Goal: Information Seeking & Learning: Learn about a topic

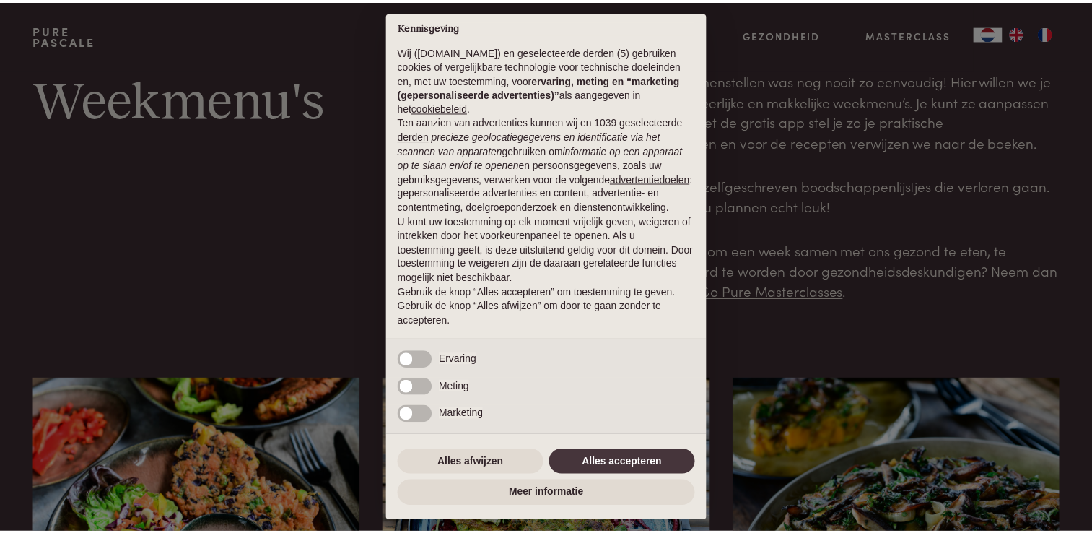
scroll to position [22, 0]
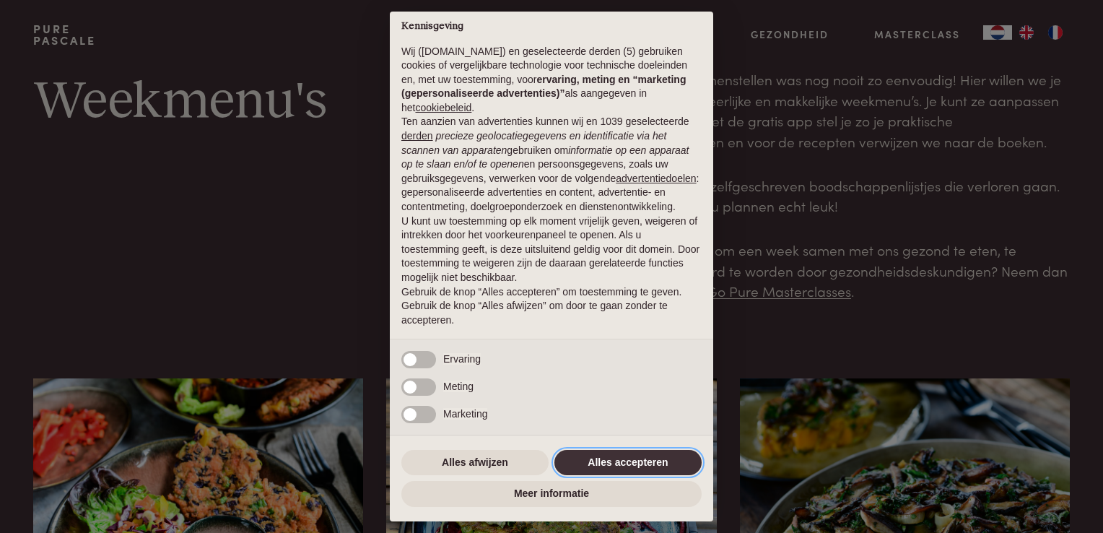
click at [639, 460] on button "Alles accepteren" at bounding box center [627, 463] width 147 height 26
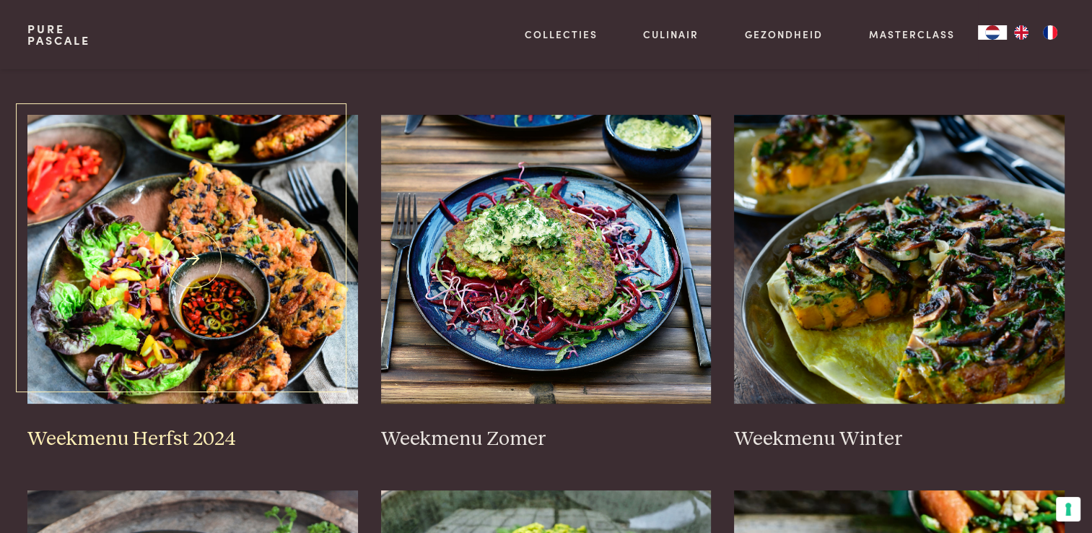
scroll to position [289, 0]
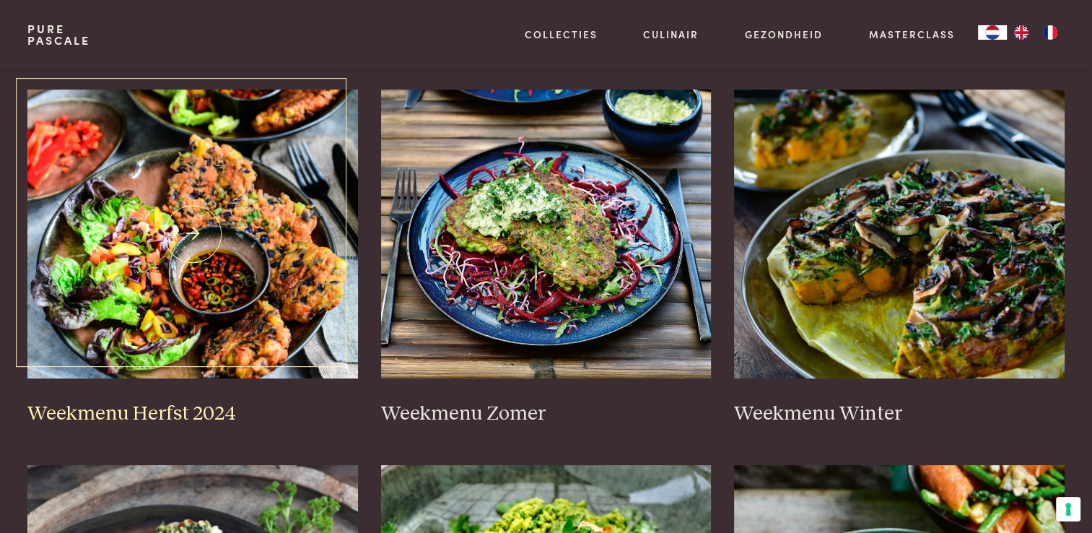
click at [183, 229] on img at bounding box center [192, 233] width 331 height 289
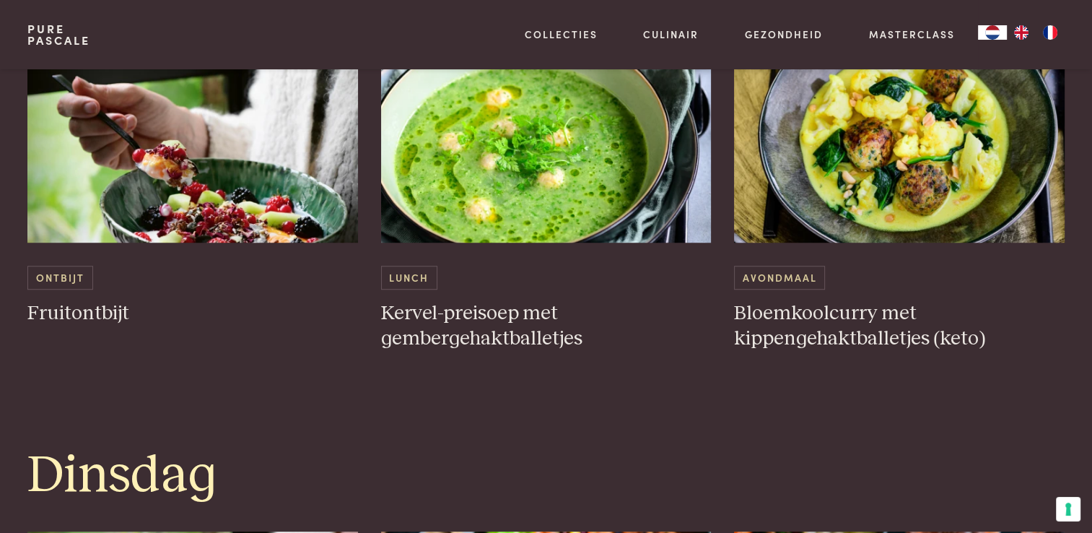
scroll to position [938, 0]
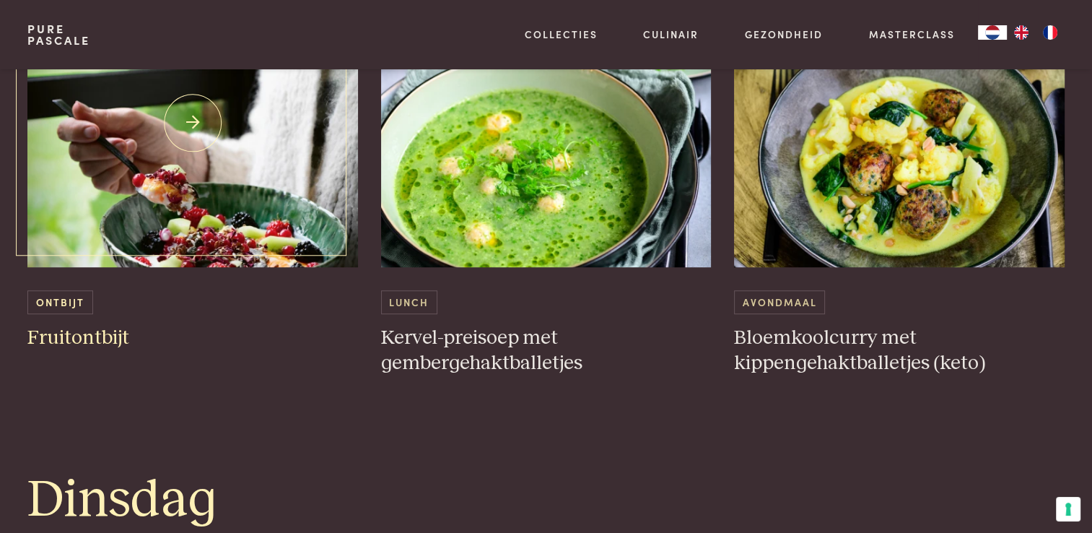
click at [58, 299] on span "Ontbijt" at bounding box center [59, 302] width 65 height 24
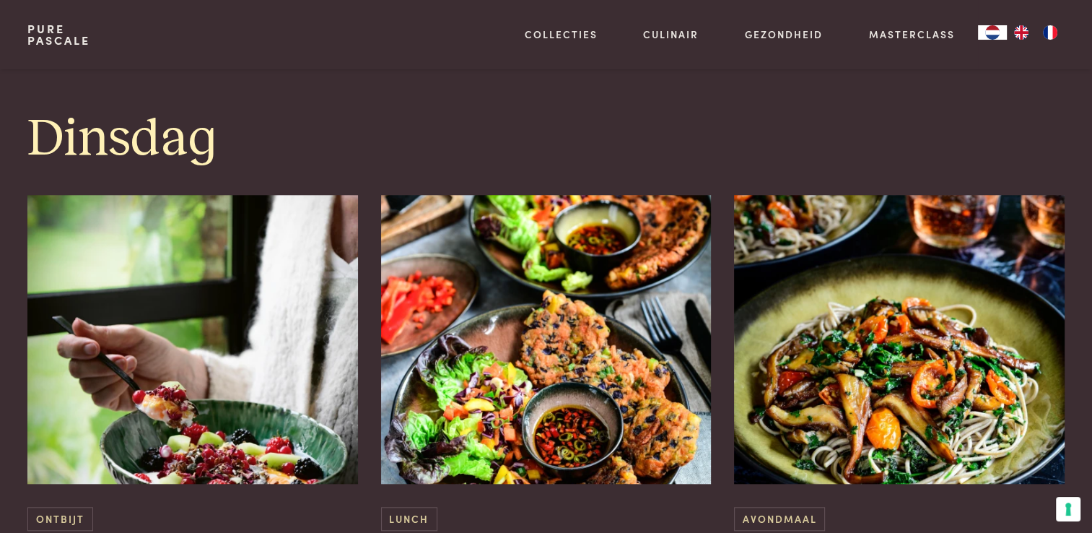
scroll to position [1443, 0]
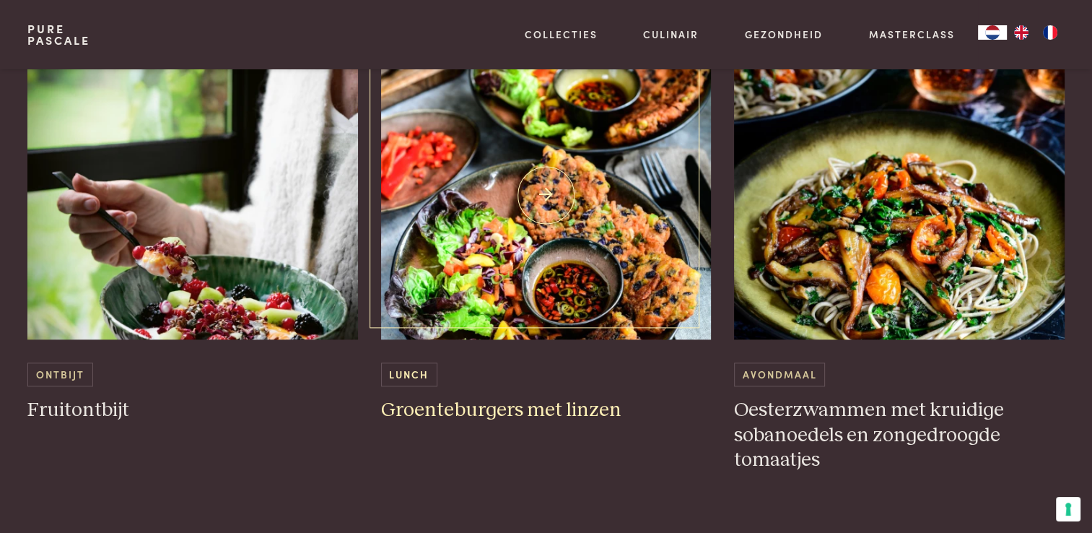
click at [458, 407] on h3 "Groenteburgers met linzen" at bounding box center [546, 410] width 331 height 25
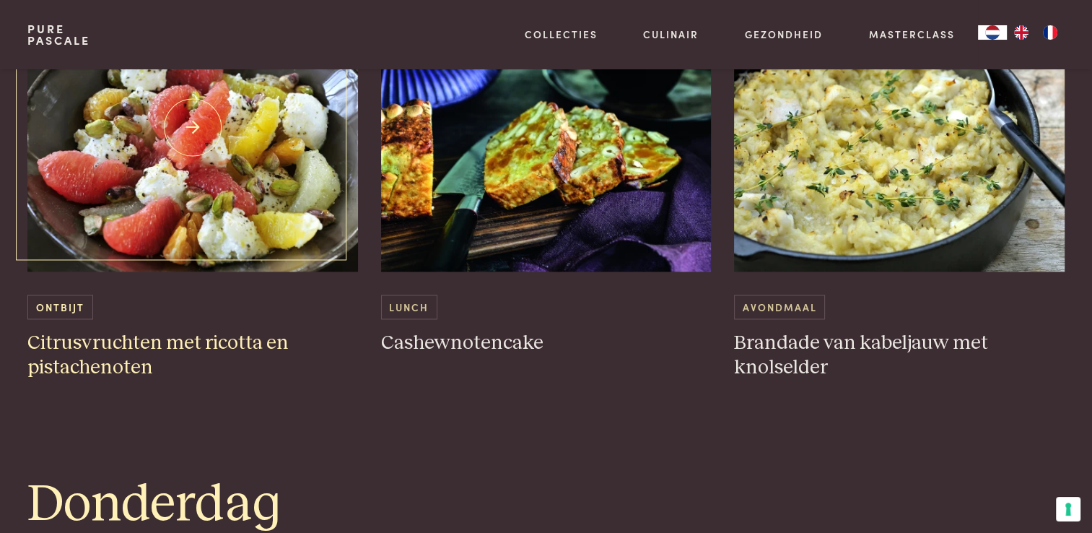
scroll to position [2093, 0]
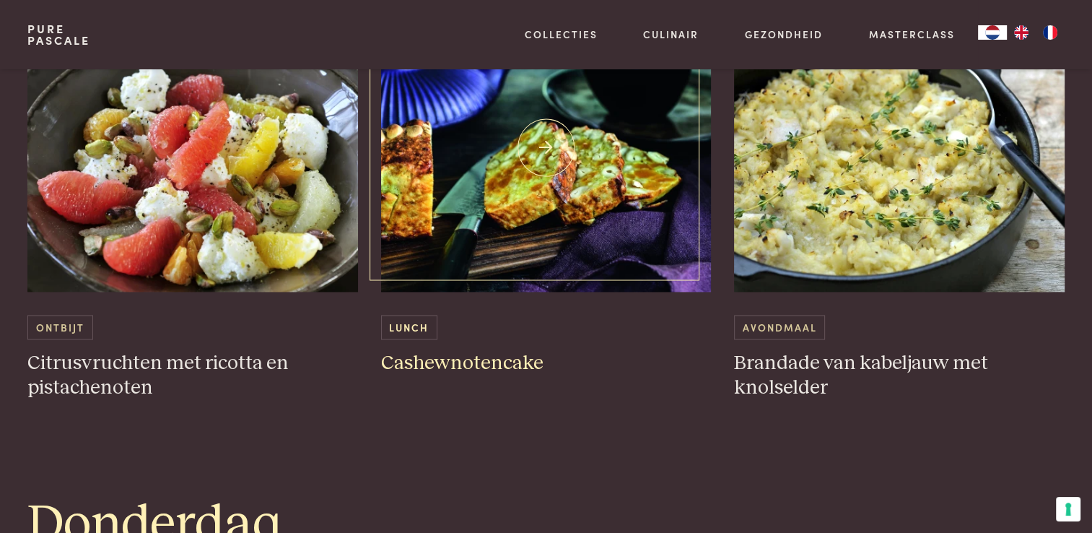
click at [429, 356] on h3 "Cashewnotencake" at bounding box center [546, 363] width 331 height 25
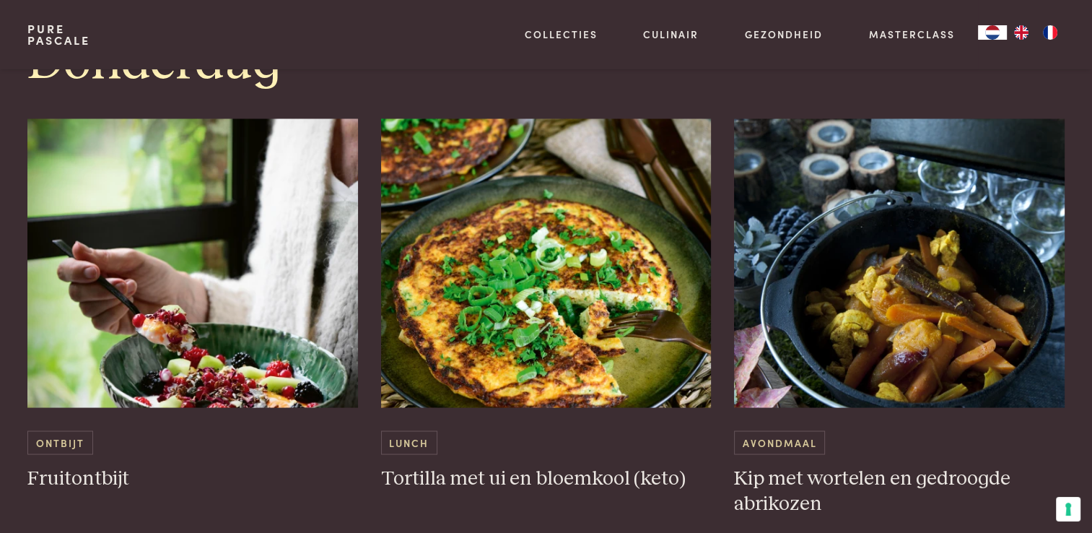
scroll to position [2670, 0]
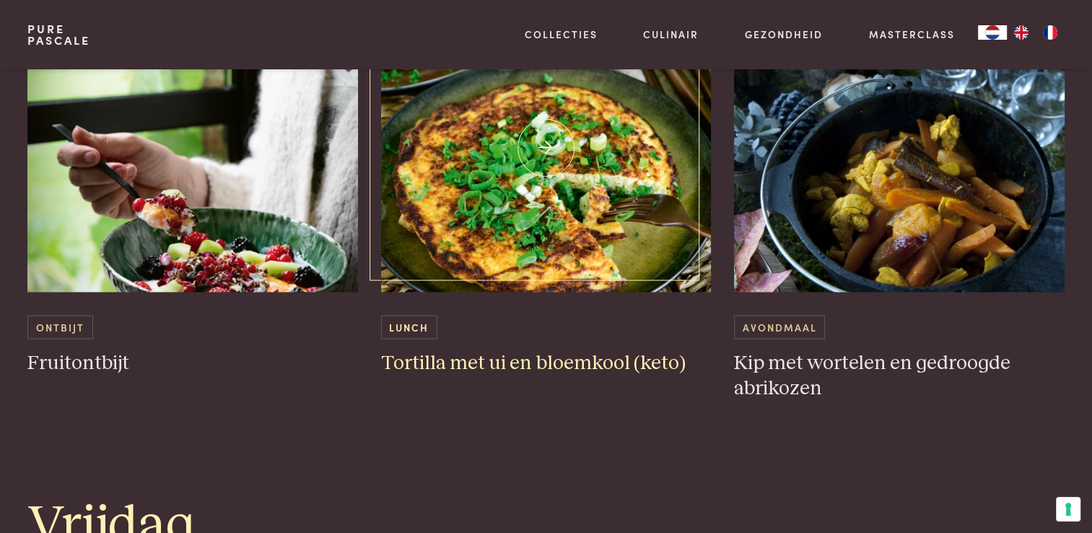
click at [411, 320] on span "Lunch" at bounding box center [409, 327] width 56 height 24
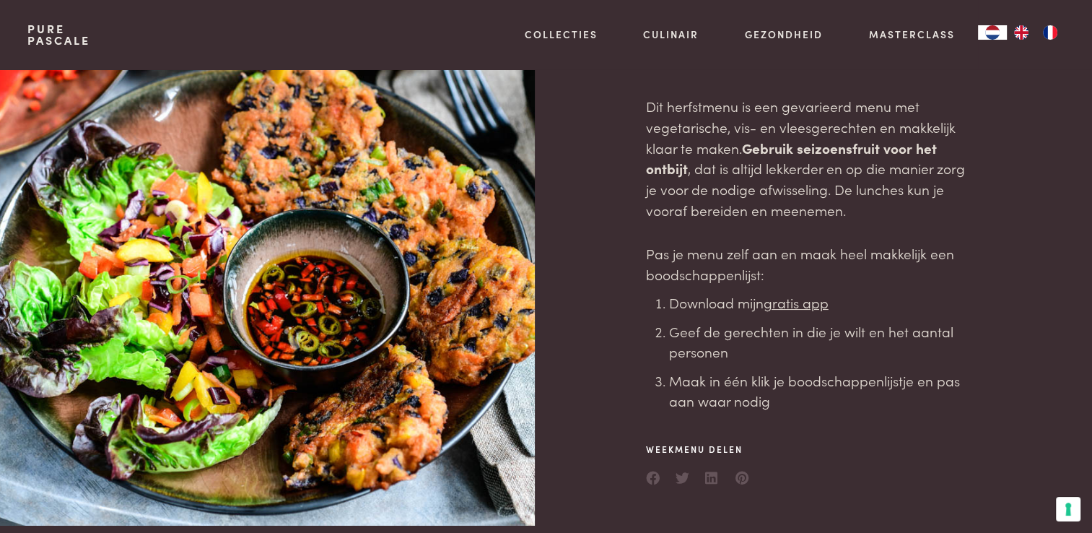
scroll to position [0, 0]
